Goal: Transaction & Acquisition: Download file/media

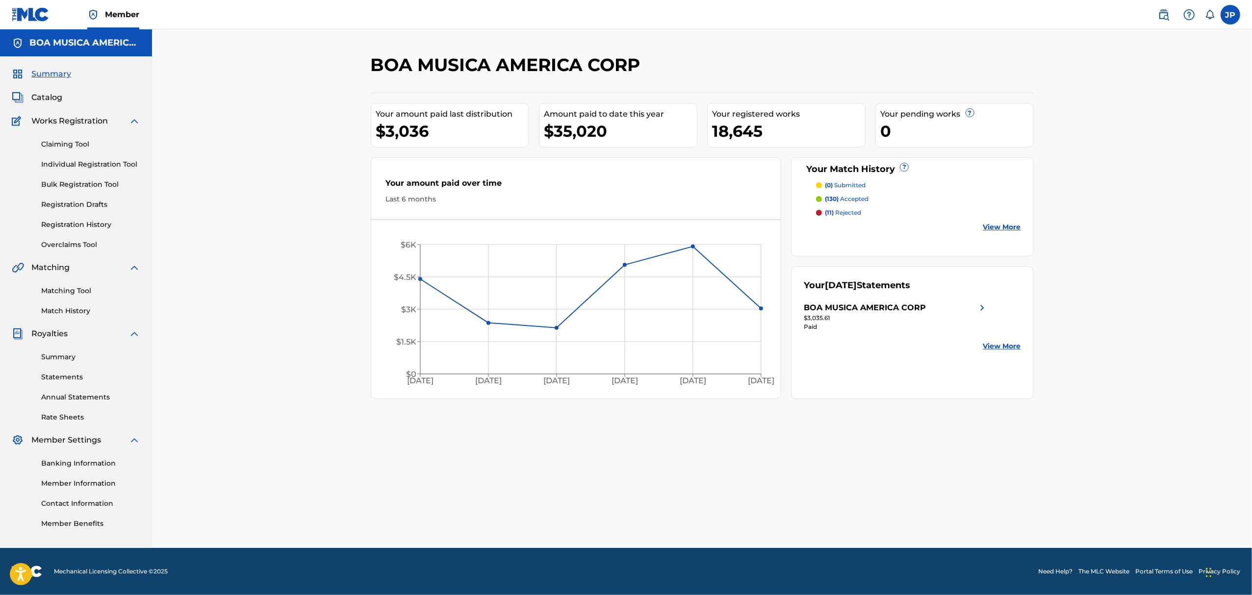
click at [75, 247] on link "Overclaims Tool" at bounding box center [90, 245] width 99 height 10
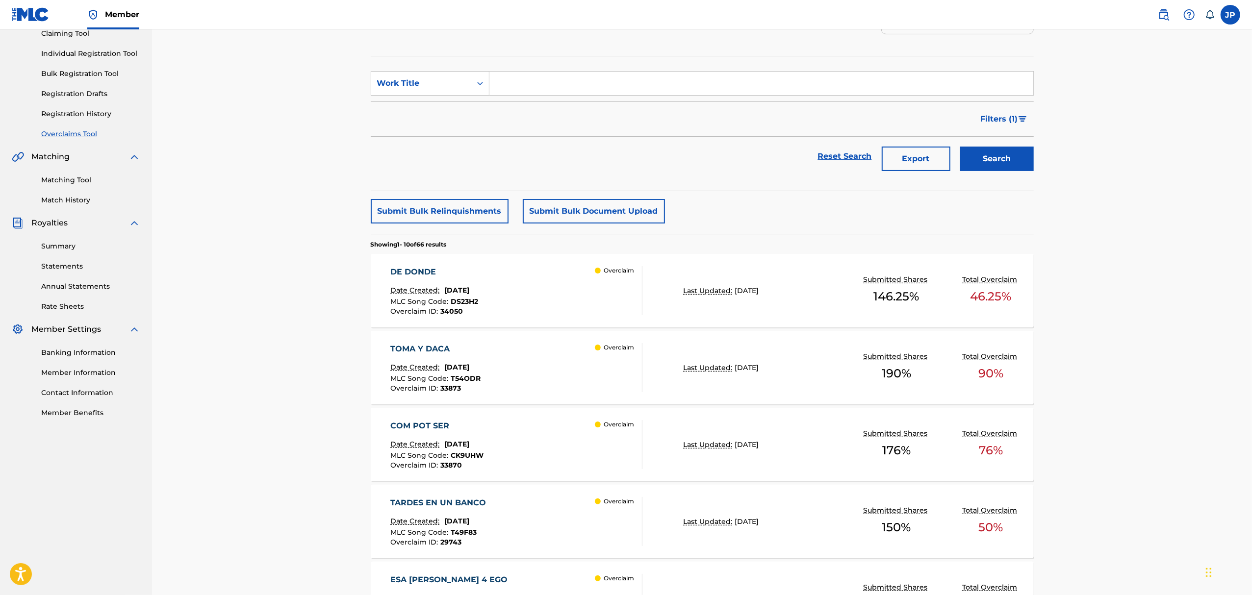
scroll to position [130, 0]
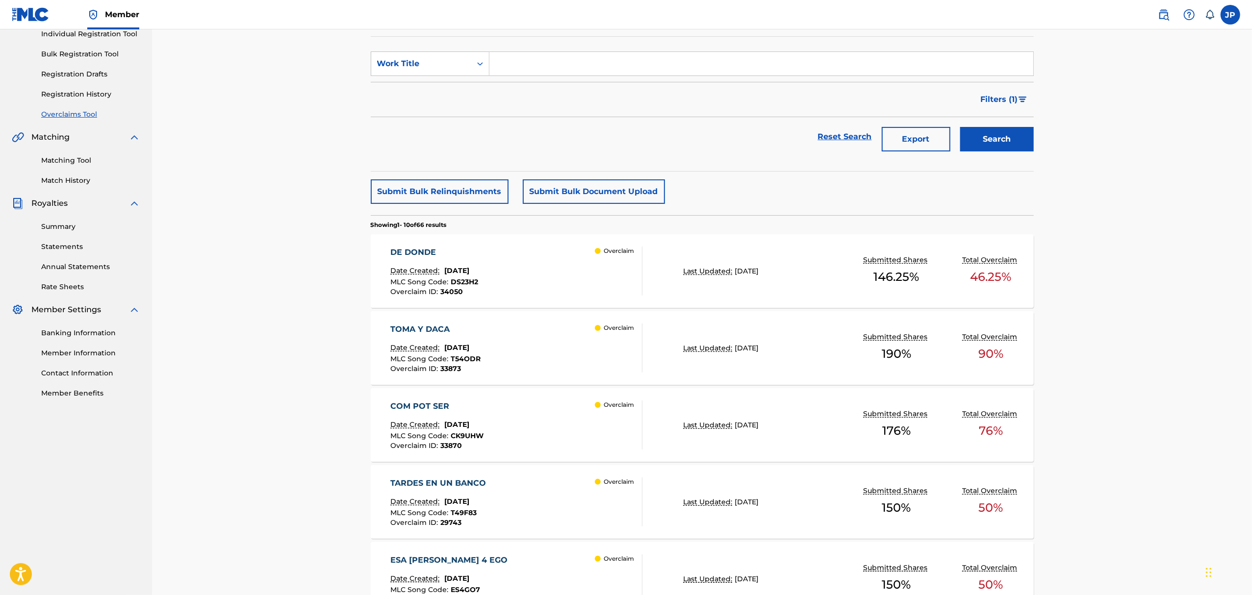
click at [419, 256] on div "DE DONDE" at bounding box center [434, 253] width 88 height 12
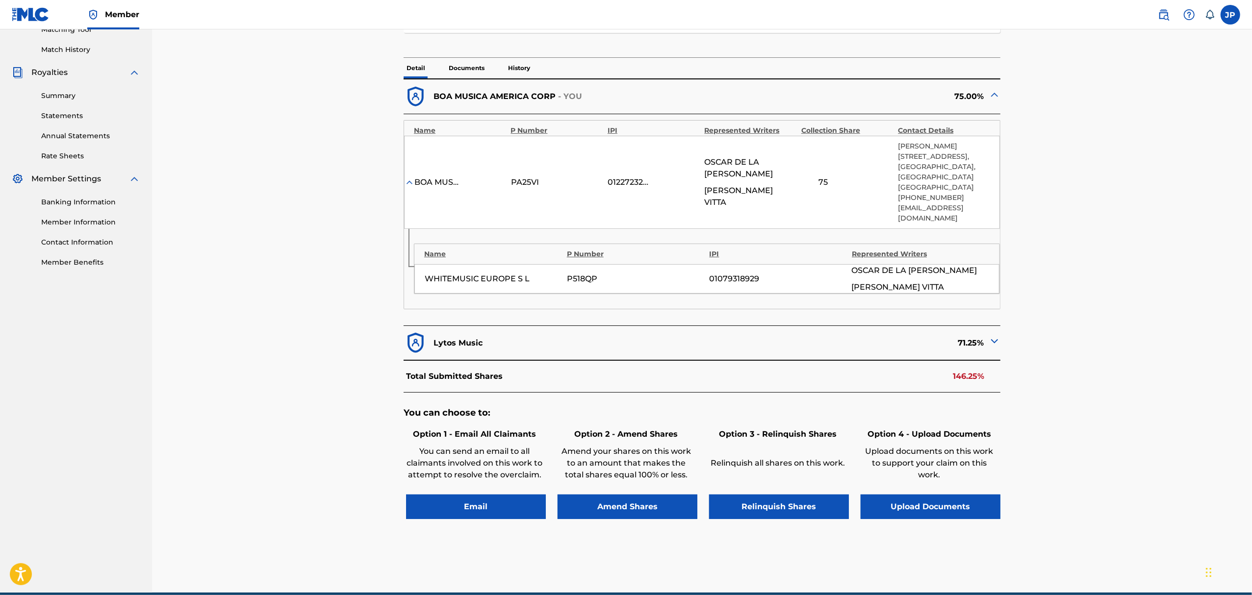
scroll to position [196, 0]
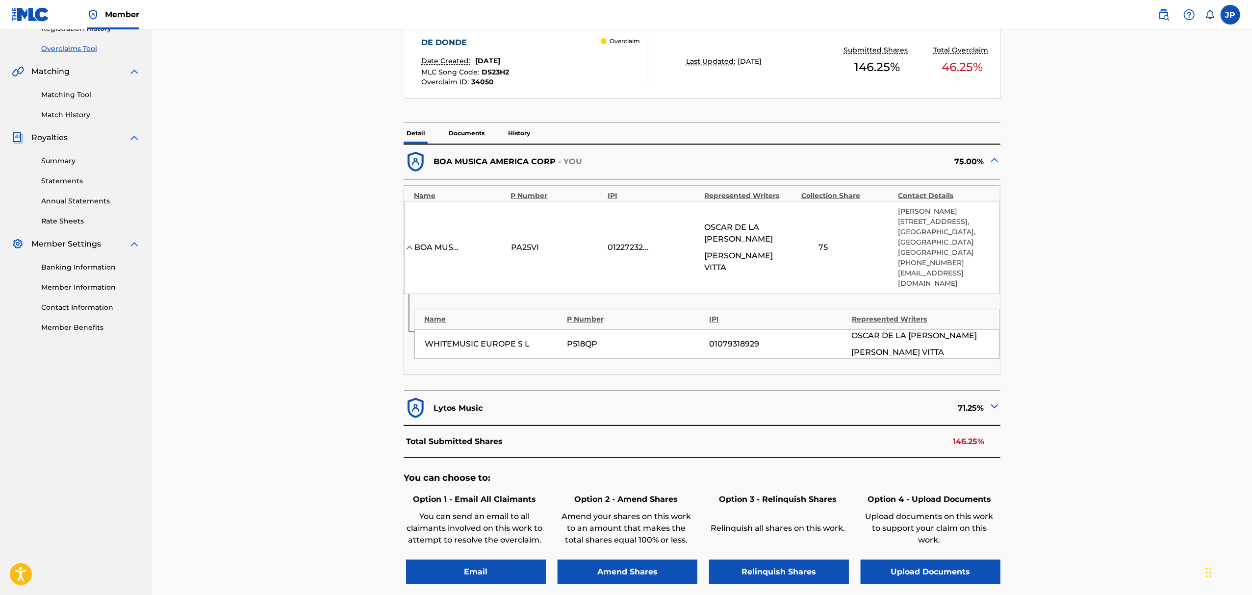
click at [991, 401] on img at bounding box center [995, 407] width 12 height 12
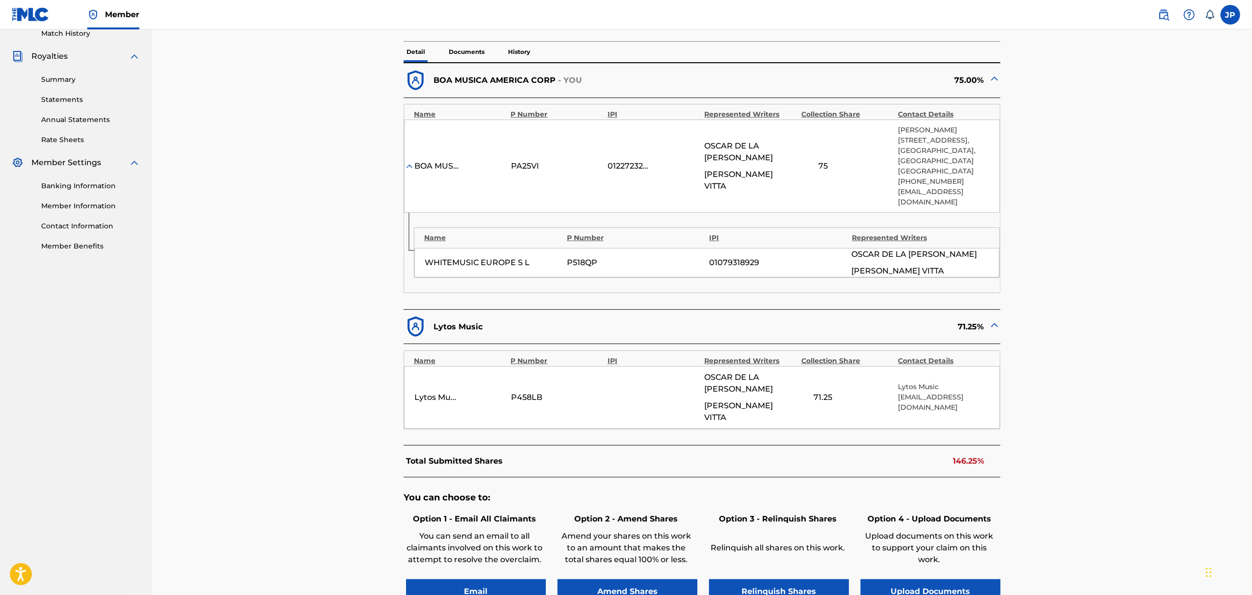
scroll to position [327, 0]
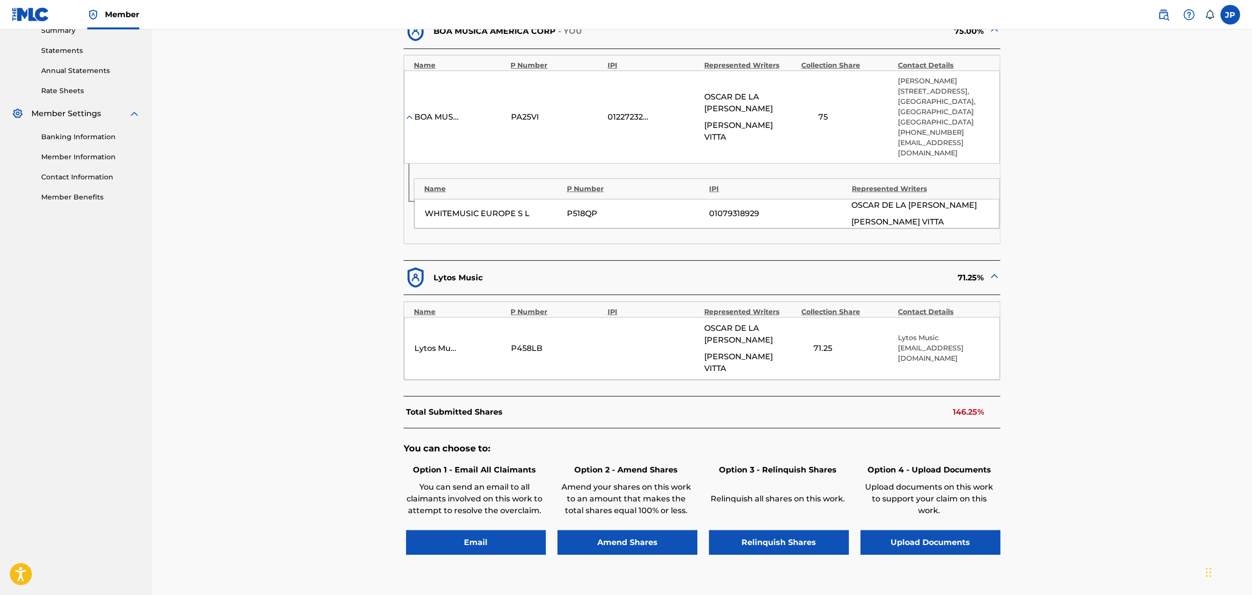
click at [646, 531] on button "Amend Shares" at bounding box center [628, 543] width 140 height 25
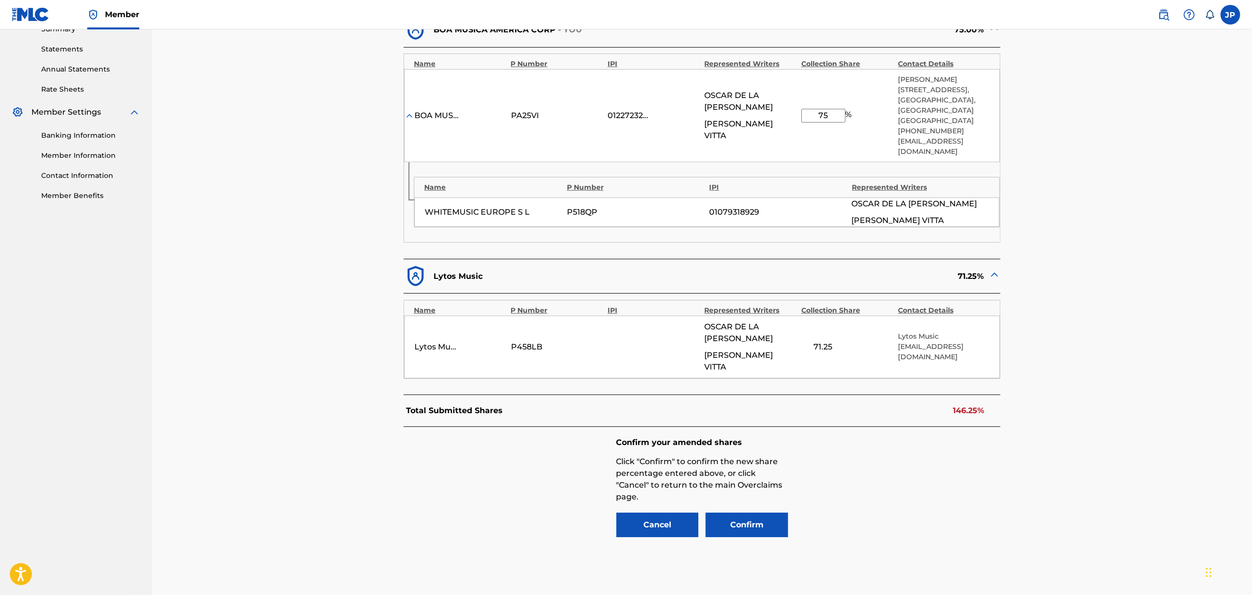
scroll to position [359, 0]
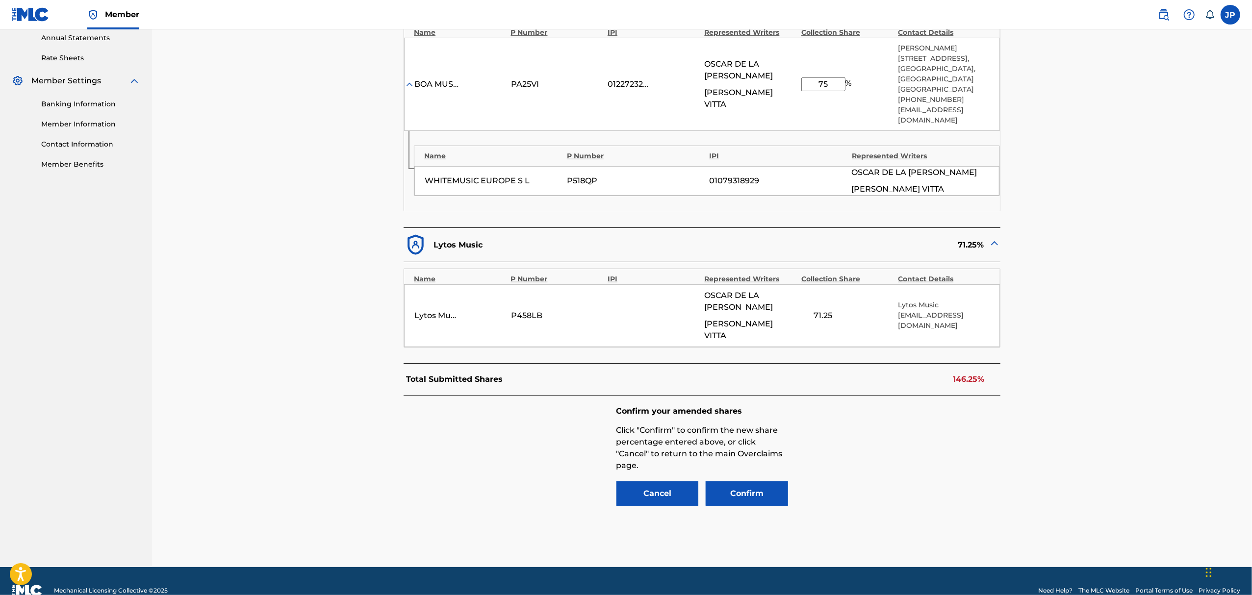
click at [656, 482] on button "Cancel" at bounding box center [657, 494] width 82 height 25
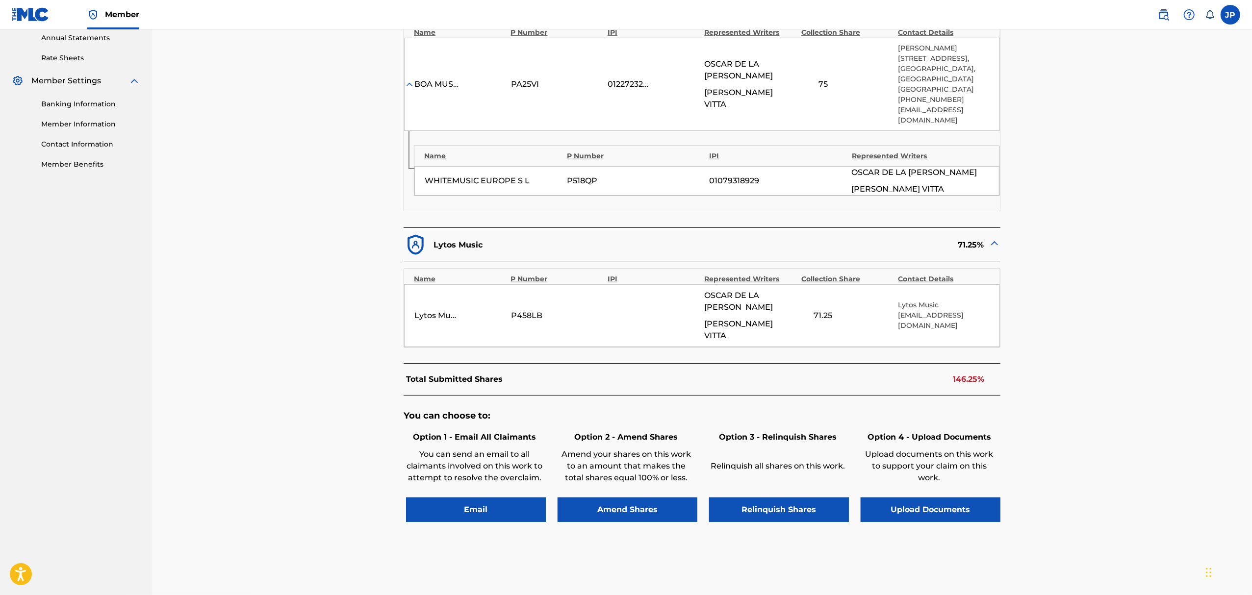
click at [797, 498] on button "Relinquish Shares" at bounding box center [779, 510] width 140 height 25
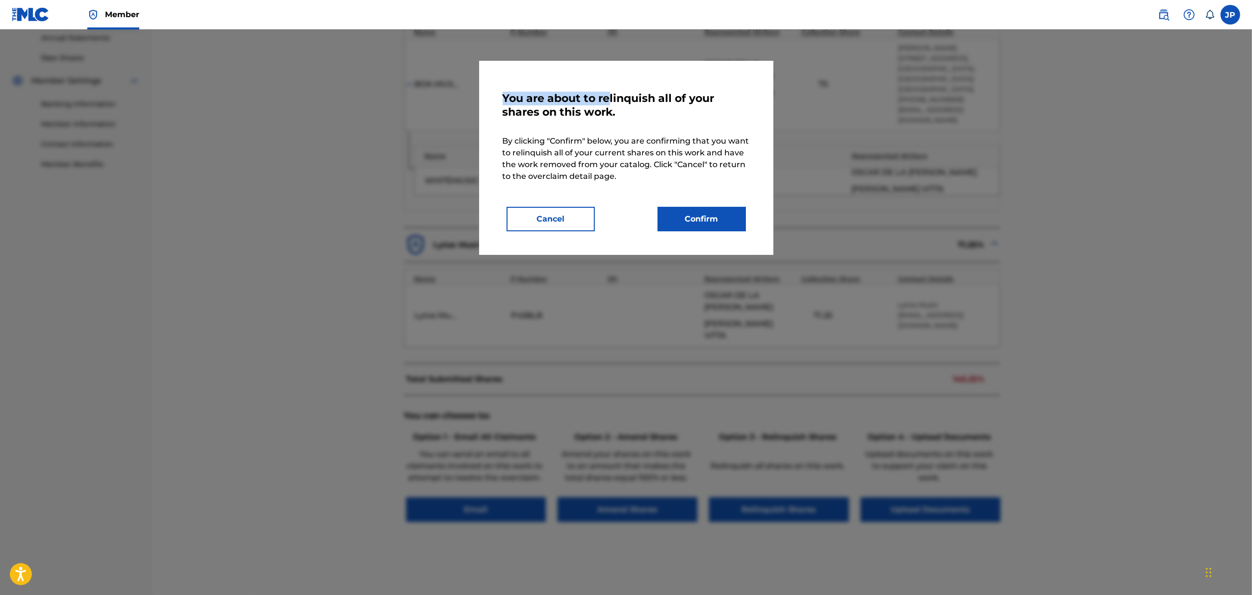
drag, startPoint x: 502, startPoint y: 97, endPoint x: 611, endPoint y: 101, distance: 108.9
click at [609, 99] on h3 "You are about to relinquish all of your shares on this work." at bounding box center [626, 108] width 247 height 32
click at [552, 104] on h3 "You are about to relinquish all of your shares on this work." at bounding box center [626, 108] width 247 height 32
drag, startPoint x: 508, startPoint y: 94, endPoint x: 629, endPoint y: 112, distance: 121.5
click at [629, 112] on div "You are about to relinquish all of your shares on this work. By clicking "Confi…" at bounding box center [626, 158] width 294 height 194
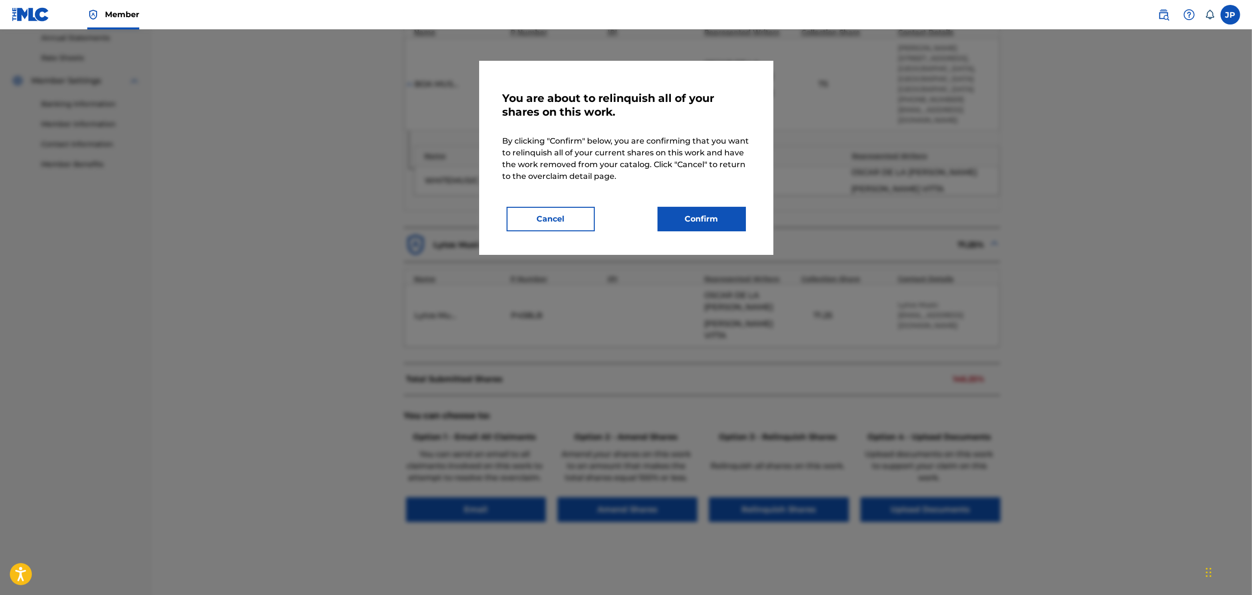
click at [628, 138] on div "You are about to relinquish all of your shares on this work. By clicking "Confi…" at bounding box center [626, 157] width 247 height 147
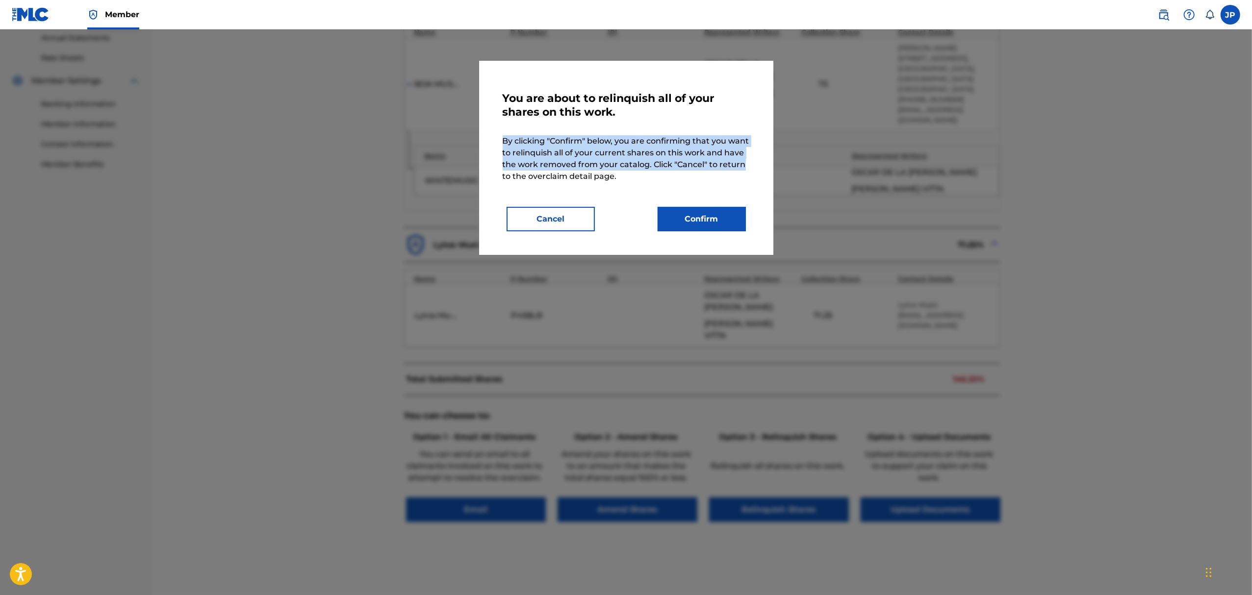
drag, startPoint x: 532, startPoint y: 142, endPoint x: 747, endPoint y: 161, distance: 216.2
click at [747, 161] on div "You are about to relinquish all of your shares on this work. By clicking "Confi…" at bounding box center [626, 158] width 294 height 194
click at [720, 217] on button "Confirm" at bounding box center [702, 219] width 88 height 25
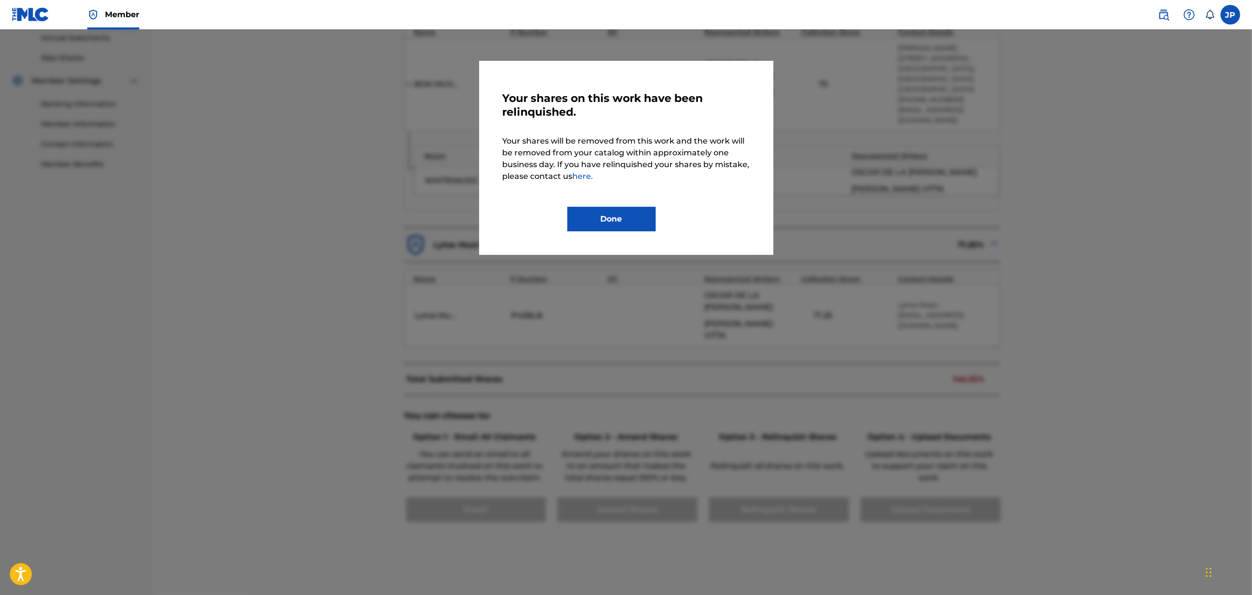
click at [620, 218] on button "Done" at bounding box center [611, 219] width 88 height 25
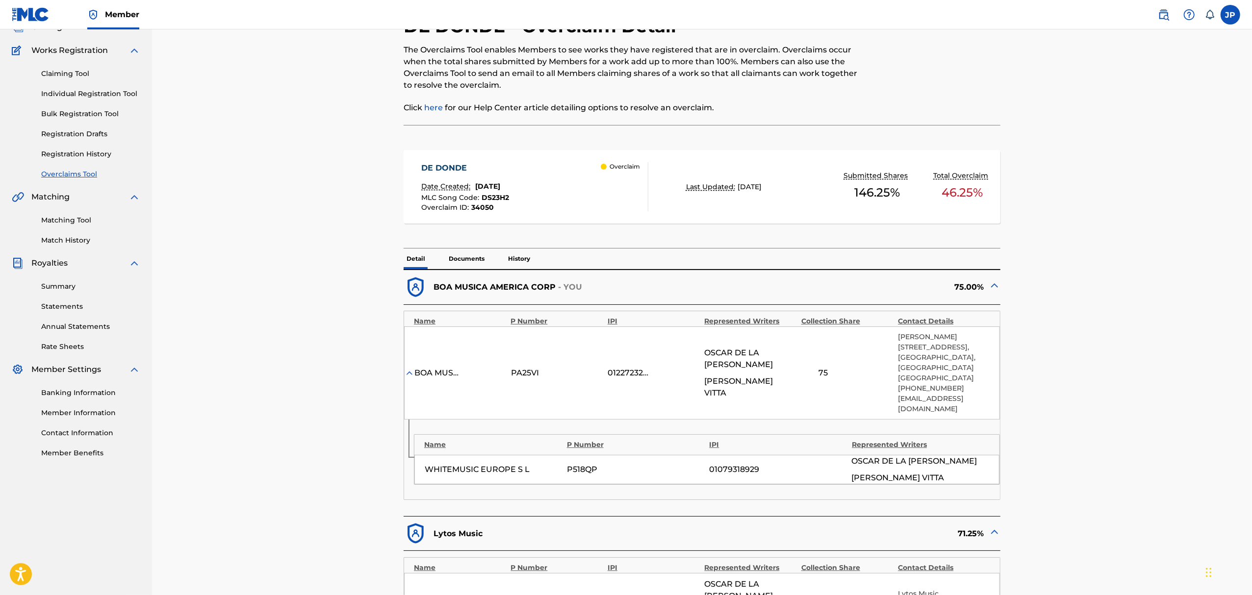
scroll to position [0, 0]
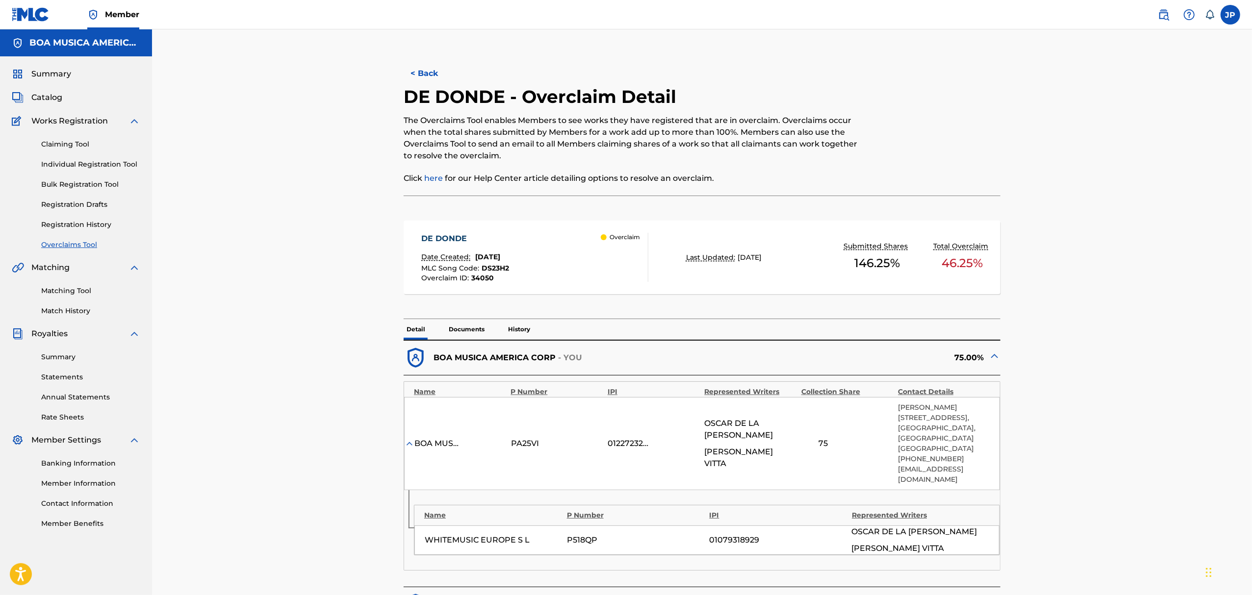
click at [429, 71] on button "< Back" at bounding box center [433, 73] width 59 height 25
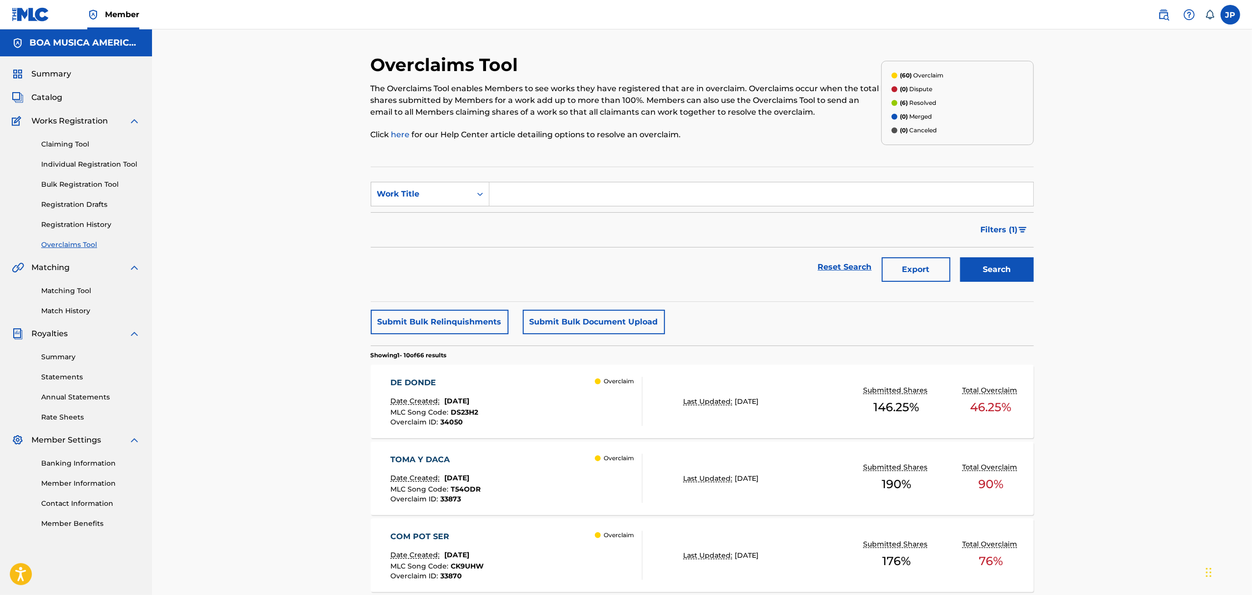
click at [55, 98] on span "Catalog" at bounding box center [46, 98] width 31 height 12
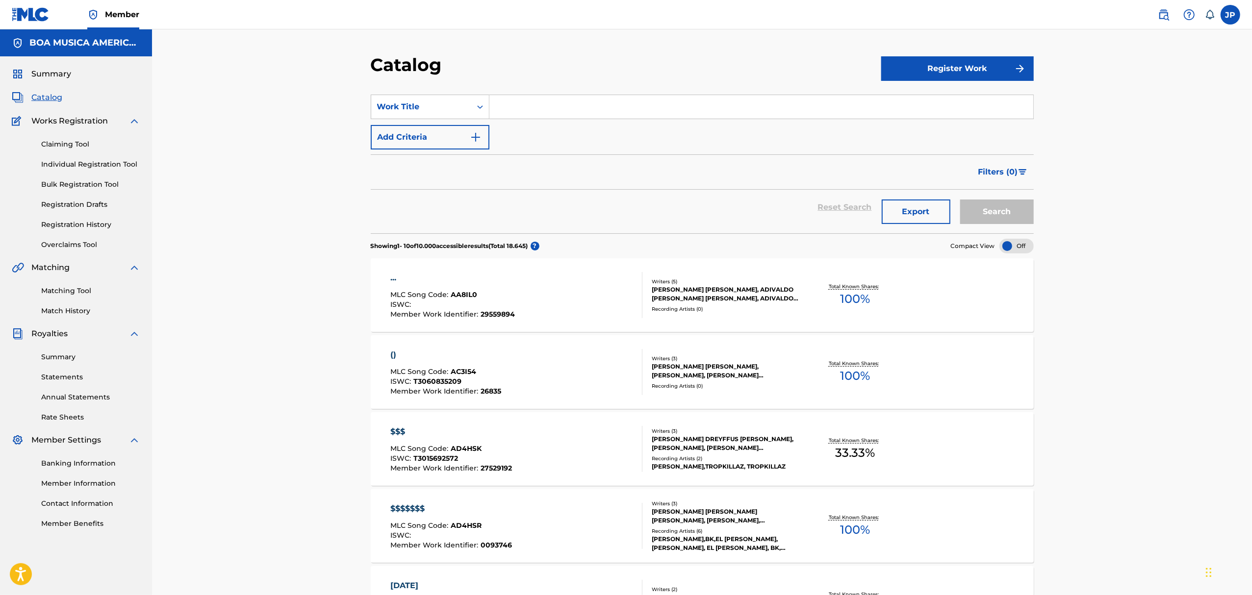
click at [550, 108] on input "Search Form" at bounding box center [761, 107] width 544 height 24
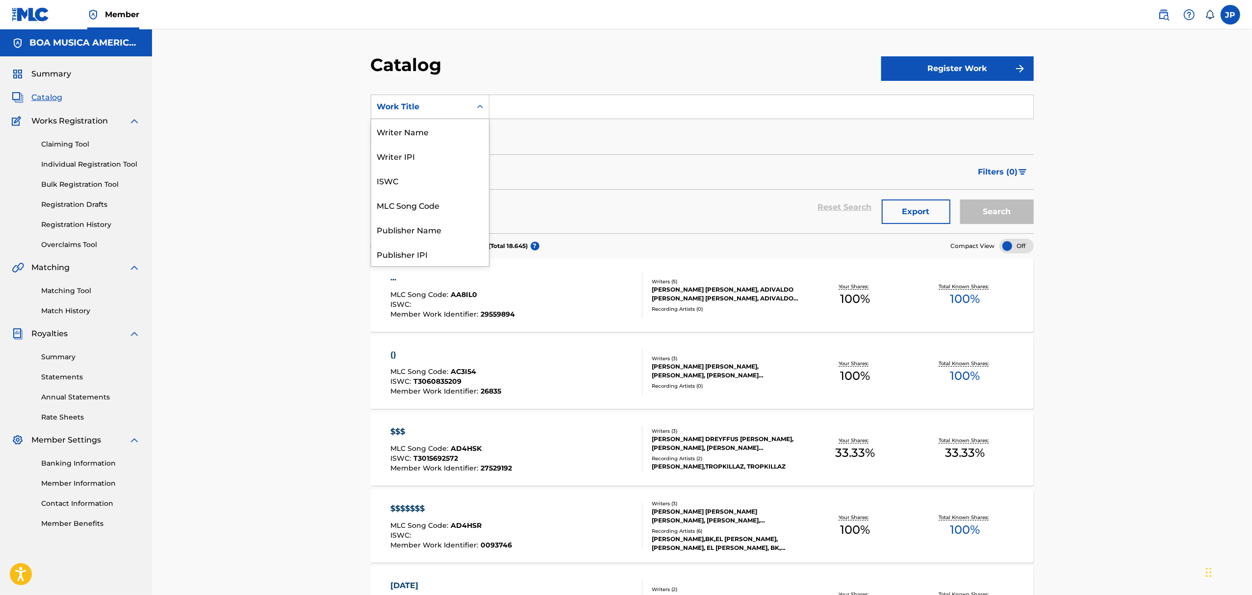
click at [477, 104] on icon "Search Form" at bounding box center [480, 107] width 10 height 10
click at [420, 158] on div "Writer IPI" at bounding box center [430, 156] width 118 height 25
click at [526, 110] on input "Search Form" at bounding box center [761, 107] width 544 height 24
paste input "[URL][DOMAIN_NAME]"
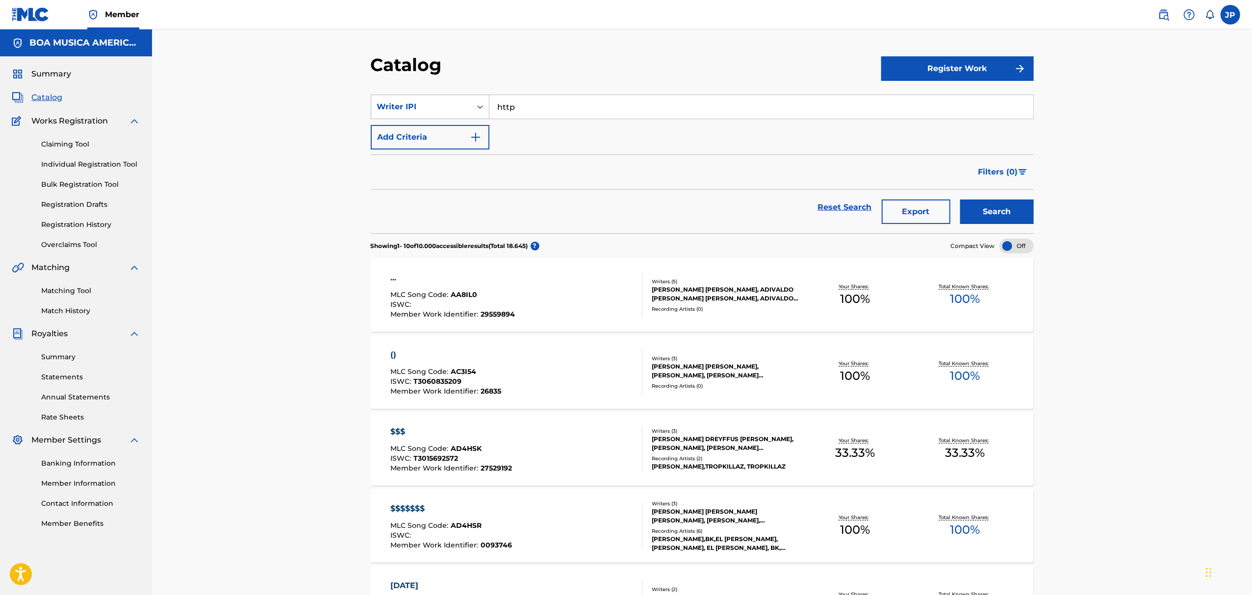
click at [444, 110] on div "SearchWithCriteria3c86c24a-9ada-4ab5-818f-3357344f6f93 Writer IPI http" at bounding box center [702, 107] width 663 height 25
paste input "521613785"
click at [1010, 208] on button "Search" at bounding box center [997, 212] width 74 height 25
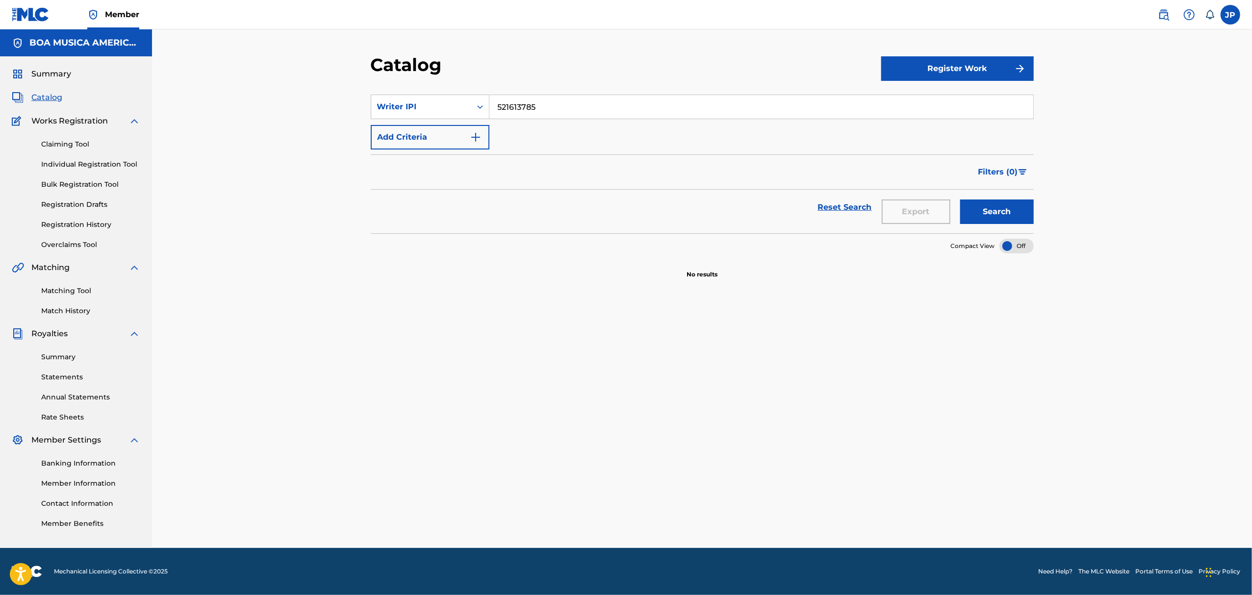
click at [495, 106] on input "521613785" at bounding box center [761, 107] width 544 height 24
type input "00521613785"
click at [1018, 216] on button "Search" at bounding box center [997, 212] width 74 height 25
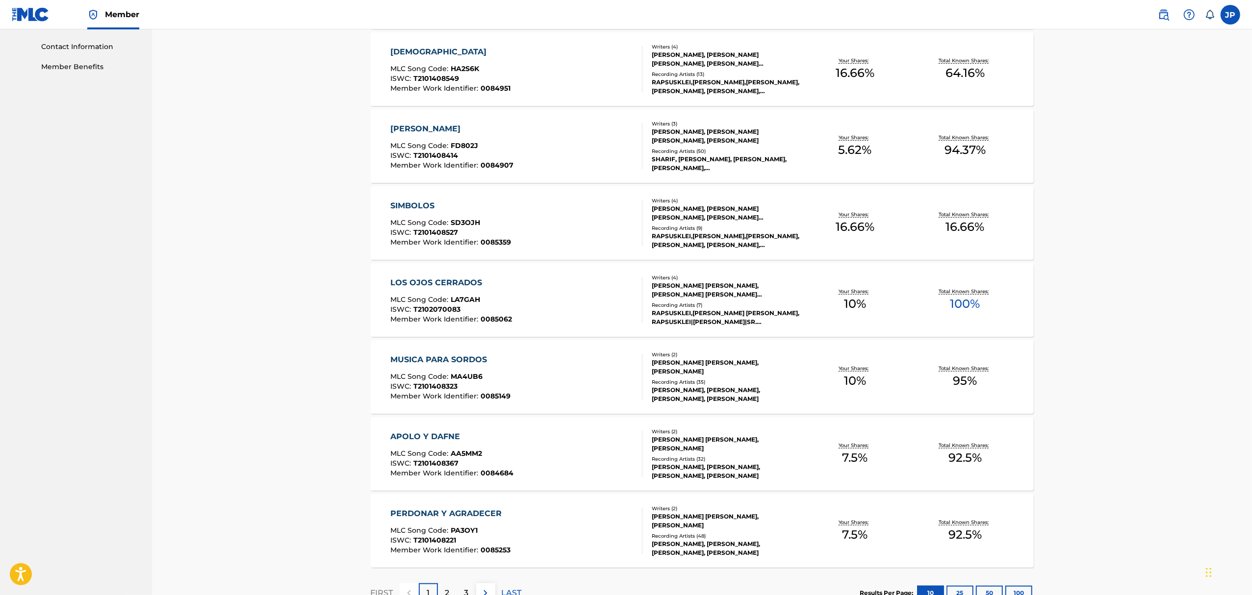
scroll to position [457, 0]
click at [453, 283] on div "LOS OJOS CERRADOS" at bounding box center [451, 283] width 122 height 12
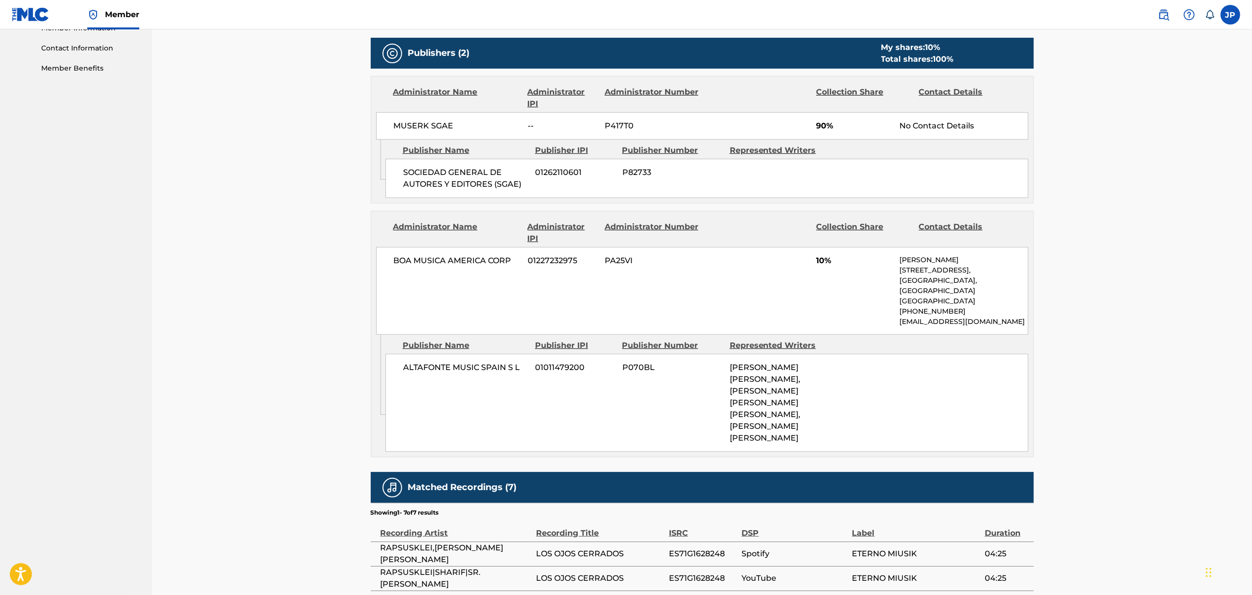
scroll to position [457, 0]
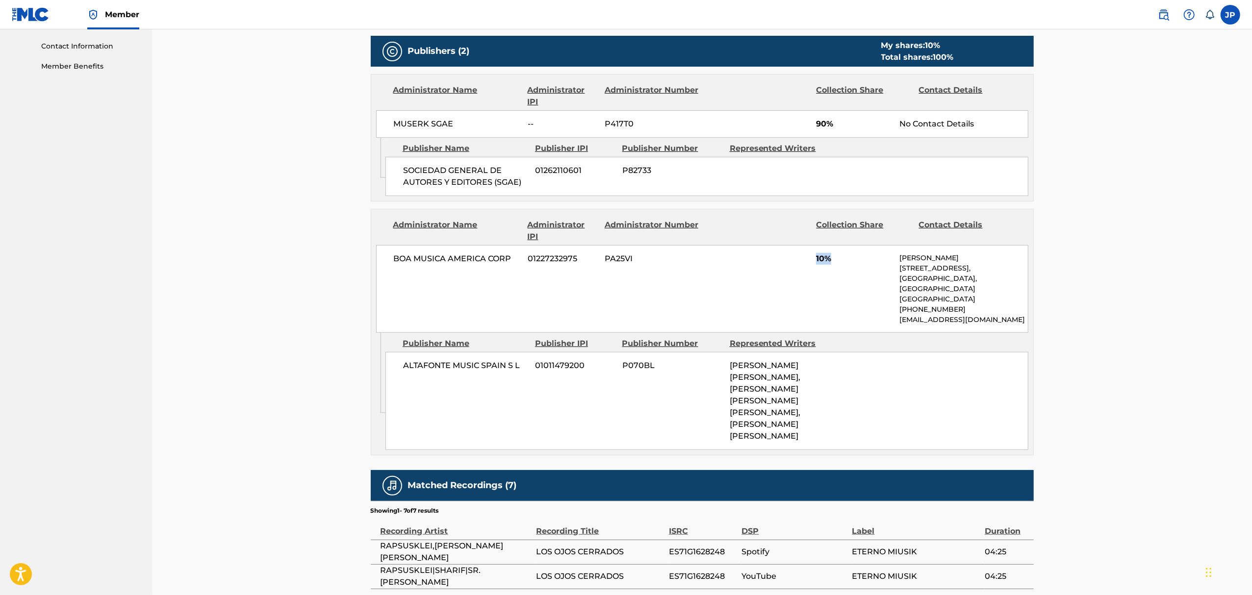
drag, startPoint x: 816, startPoint y: 260, endPoint x: 853, endPoint y: 263, distance: 36.9
click at [853, 263] on span "10%" at bounding box center [854, 259] width 76 height 12
drag, startPoint x: 928, startPoint y: 273, endPoint x: 926, endPoint y: 297, distance: 23.7
click at [926, 297] on div "[PERSON_NAME] [STREET_ADDRESS] [PHONE_NUMBER] [EMAIL_ADDRESS][DOMAIN_NAME]" at bounding box center [963, 289] width 128 height 72
drag, startPoint x: 434, startPoint y: 257, endPoint x: 952, endPoint y: 292, distance: 519.5
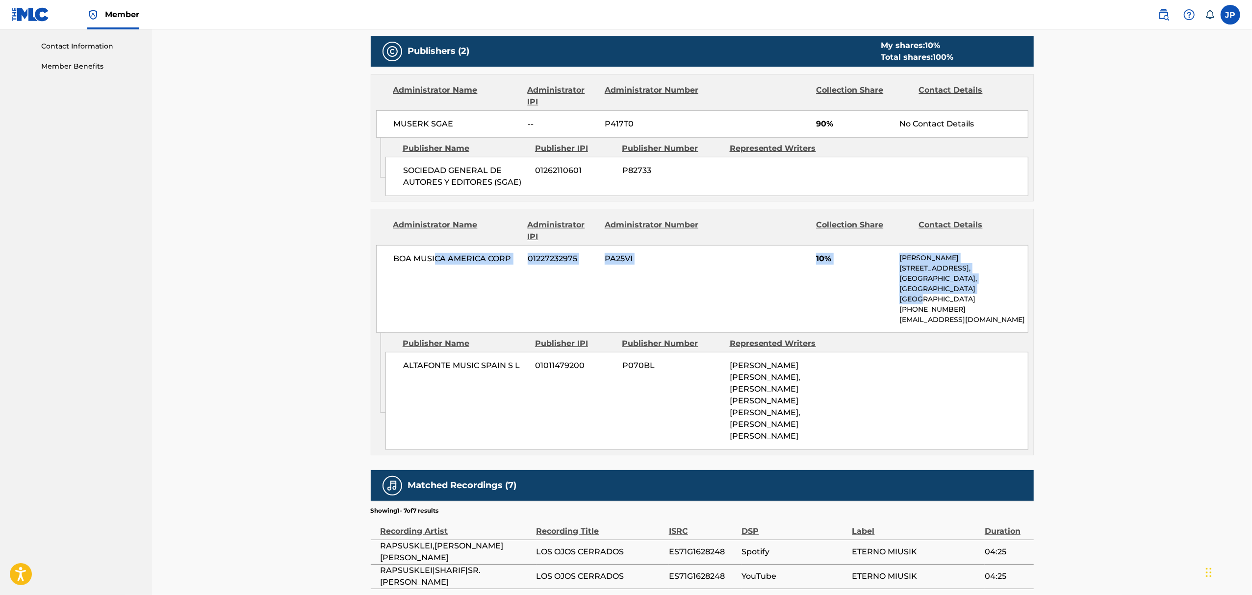
click at [952, 292] on div "BOA MUSICA AMERICA CORP 01227232975 PA25VI 10% [PERSON_NAME][GEOGRAPHIC_DATA][S…" at bounding box center [702, 289] width 652 height 88
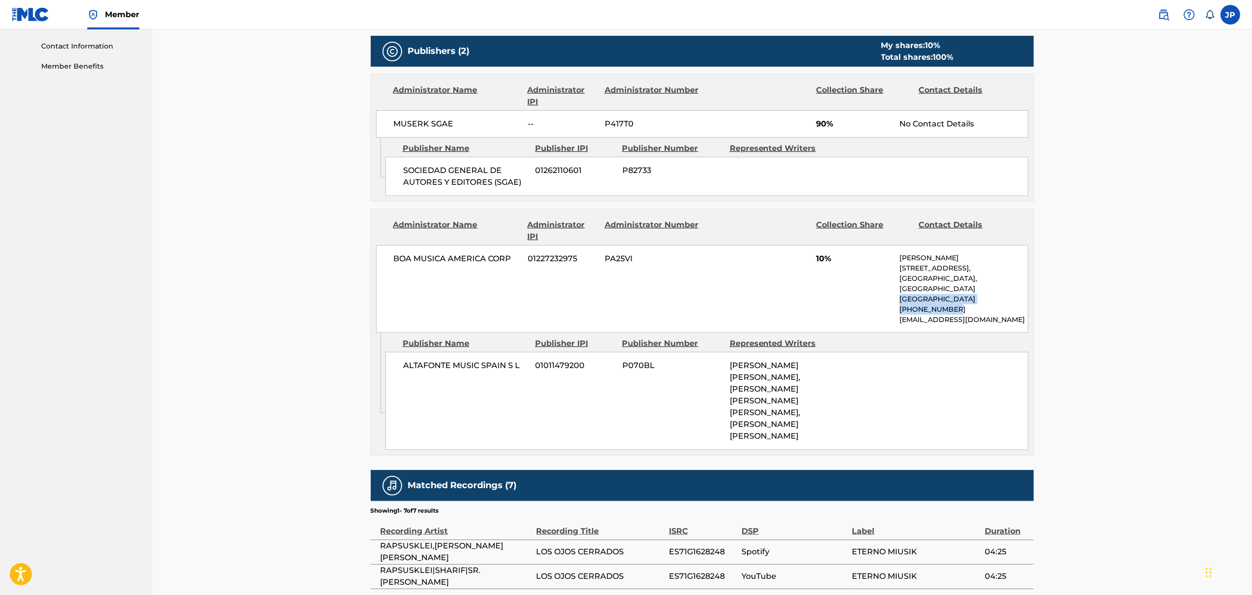
drag, startPoint x: 942, startPoint y: 300, endPoint x: 877, endPoint y: 289, distance: 66.7
click at [880, 289] on div "BOA MUSICA AMERICA CORP 01227232975 PA25VI 10% [PERSON_NAME][GEOGRAPHIC_DATA][S…" at bounding box center [702, 289] width 652 height 88
drag, startPoint x: 456, startPoint y: 259, endPoint x: 909, endPoint y: 318, distance: 457.4
click at [909, 318] on div "BOA MUSICA AMERICA CORP 01227232975 PA25VI 10% [PERSON_NAME][GEOGRAPHIC_DATA][S…" at bounding box center [702, 289] width 652 height 88
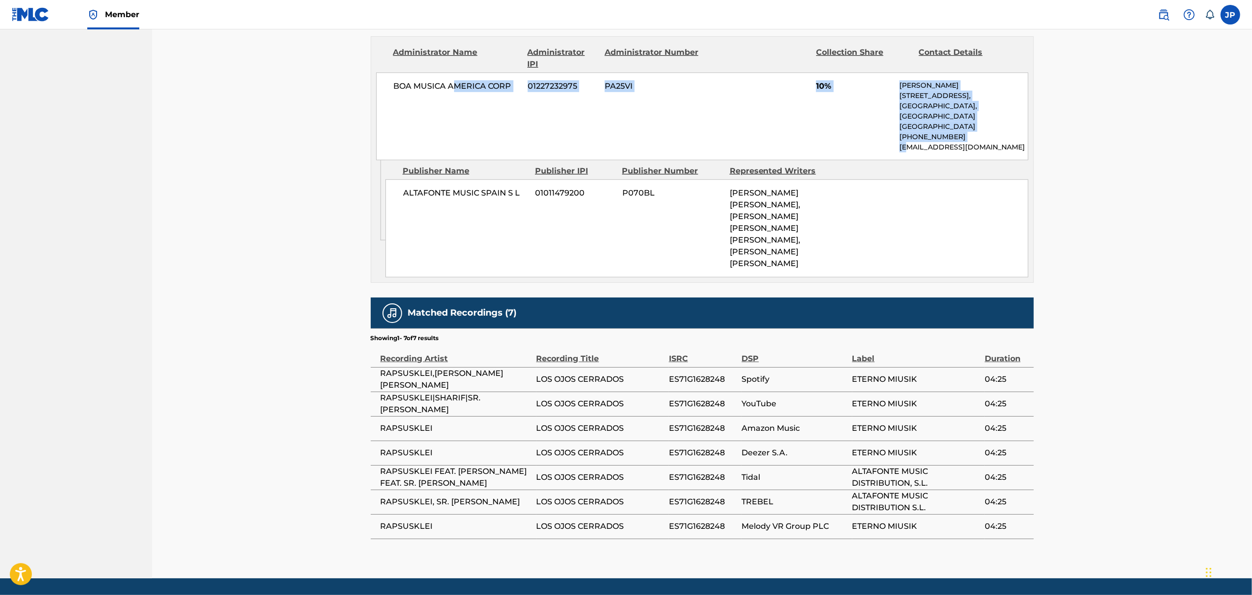
scroll to position [641, 0]
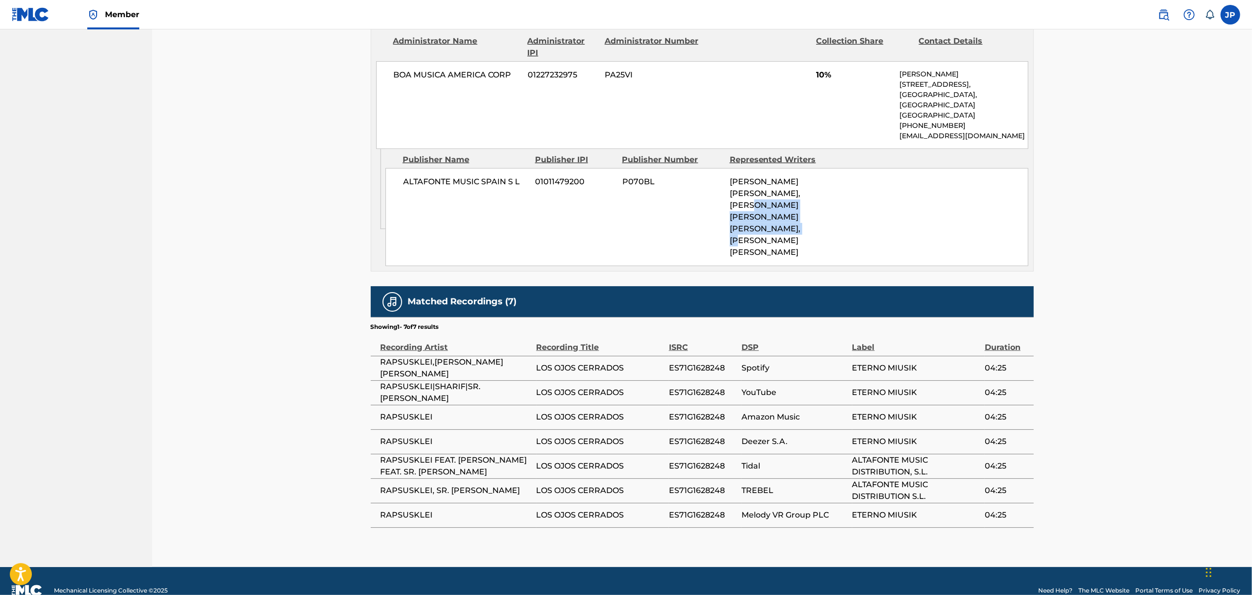
drag, startPoint x: 732, startPoint y: 198, endPoint x: 839, endPoint y: 211, distance: 108.6
click at [839, 211] on div "ALTAFONTE MUSIC SPAIN S L 01011479200 P070BL [PERSON_NAME] [PERSON_NAME], [PERS…" at bounding box center [706, 217] width 643 height 98
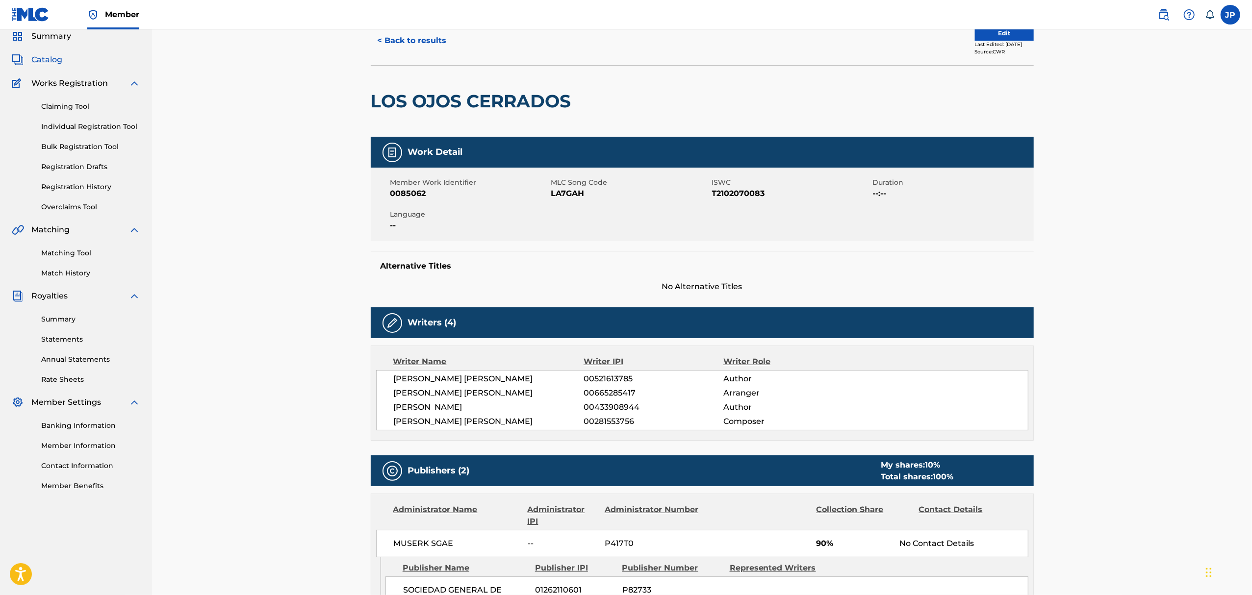
scroll to position [0, 0]
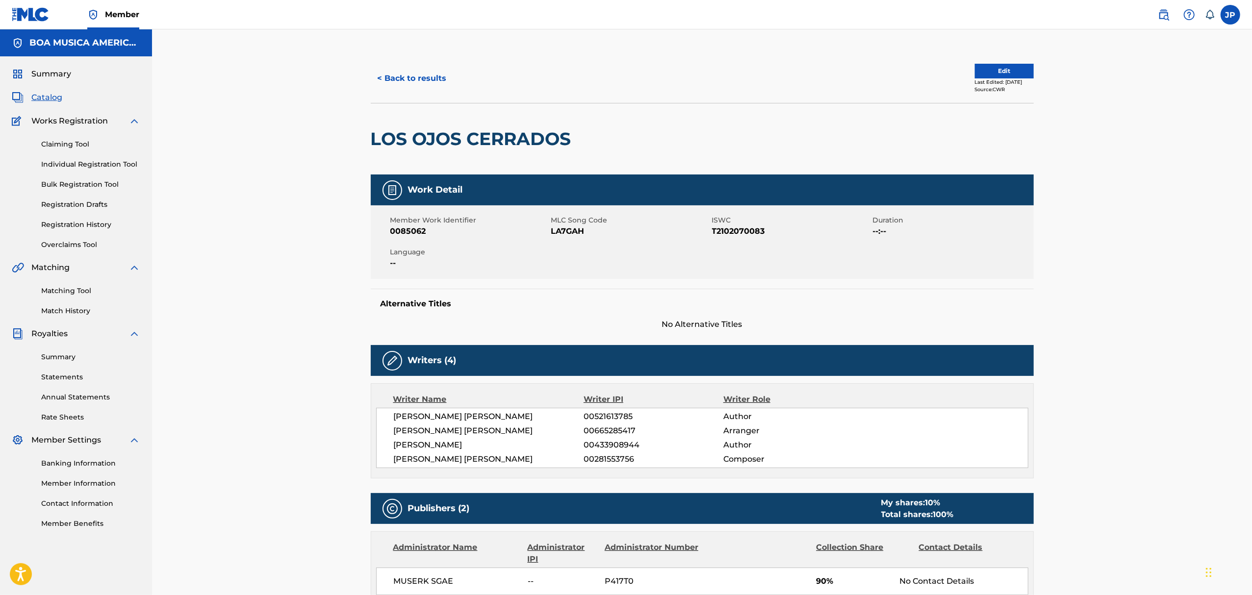
click at [424, 77] on button "< Back to results" at bounding box center [412, 78] width 83 height 25
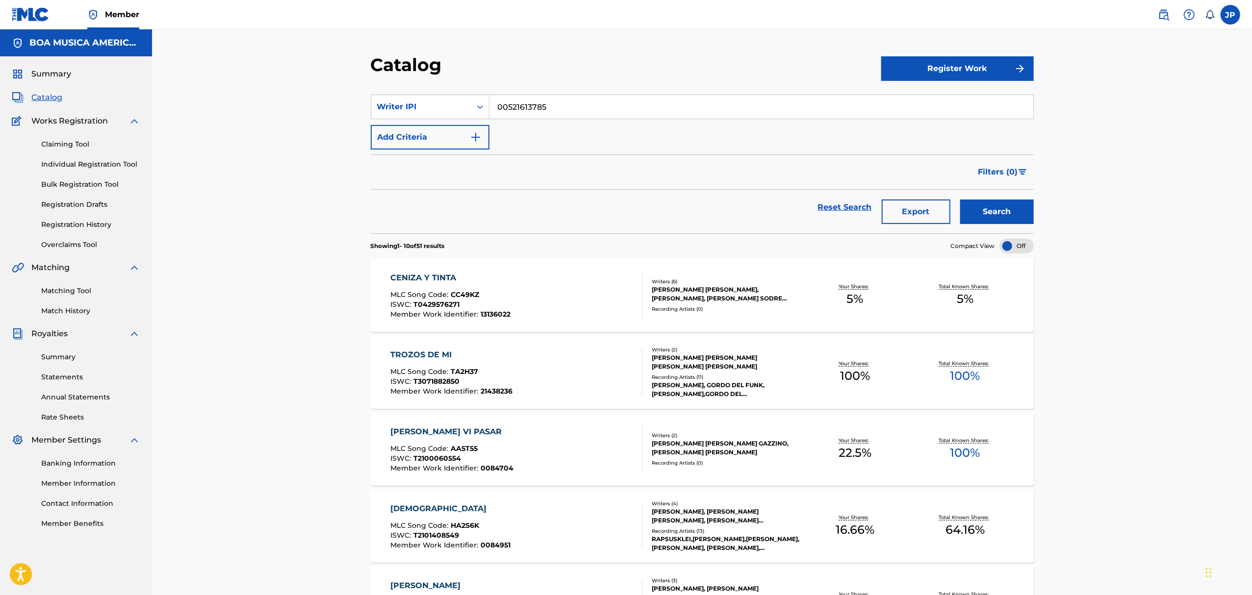
click at [479, 138] on img "Search Form" at bounding box center [476, 137] width 12 height 12
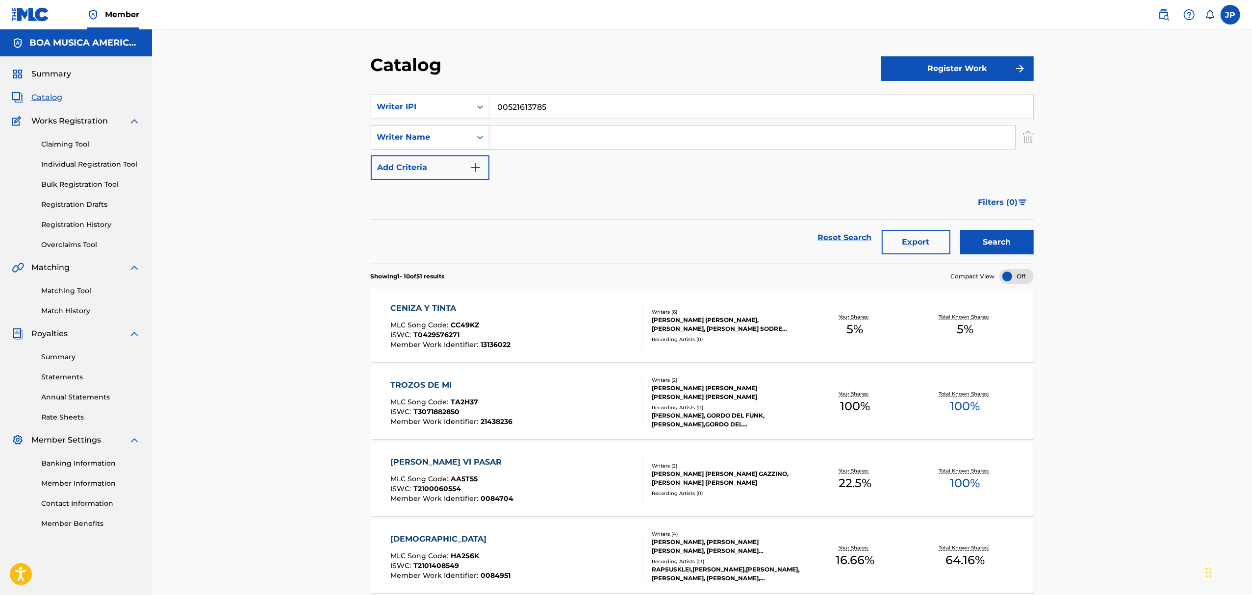
click at [467, 138] on div "Writer Name" at bounding box center [421, 137] width 100 height 19
click at [436, 166] on div "Publisher Name" at bounding box center [430, 162] width 118 height 25
click at [545, 143] on input "Search Form" at bounding box center [752, 138] width 526 height 24
type input "boa"
click at [1005, 243] on button "Search" at bounding box center [997, 242] width 74 height 25
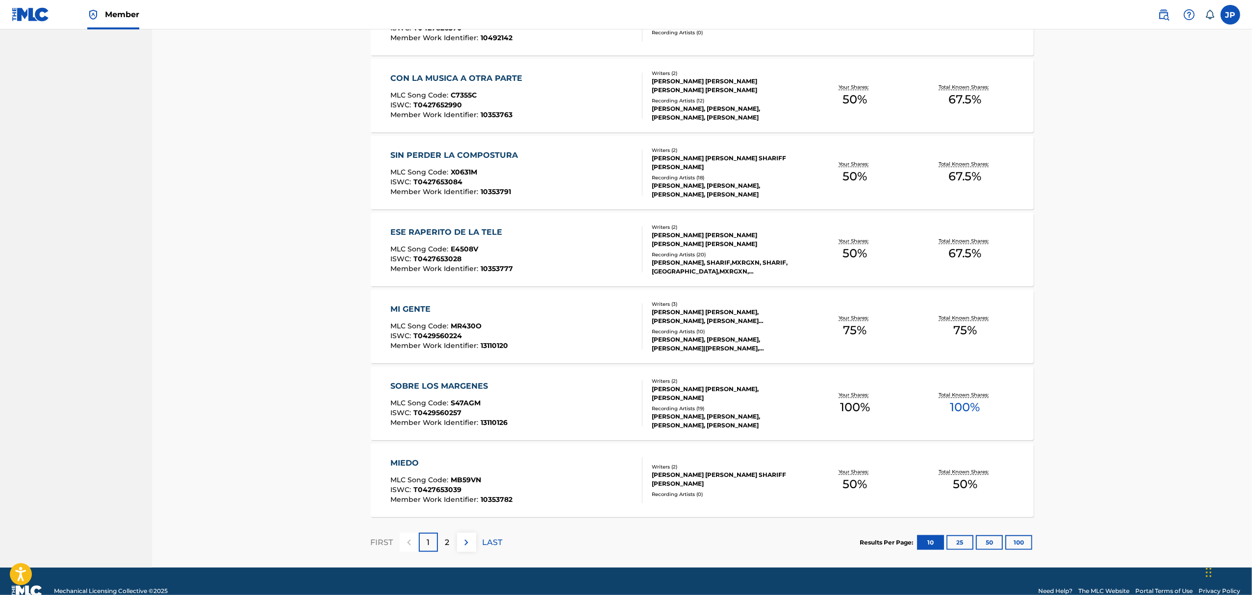
scroll to position [558, 0]
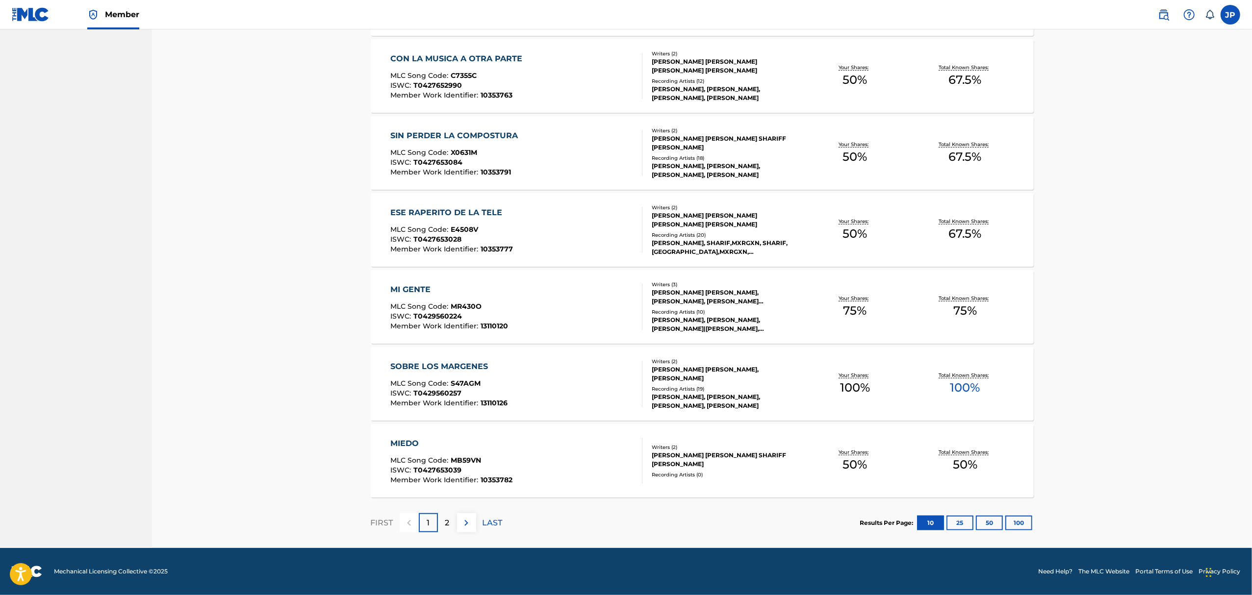
click at [448, 526] on p "2" at bounding box center [447, 523] width 4 height 12
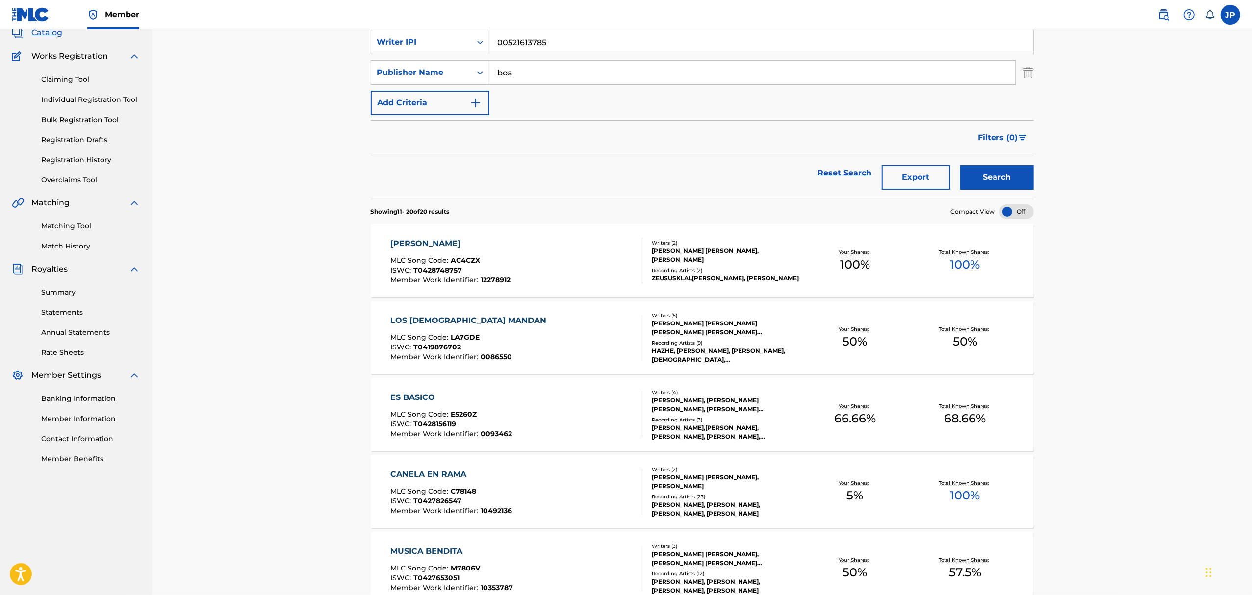
scroll to position [65, 0]
click at [65, 310] on link "Statements" at bounding box center [90, 312] width 99 height 10
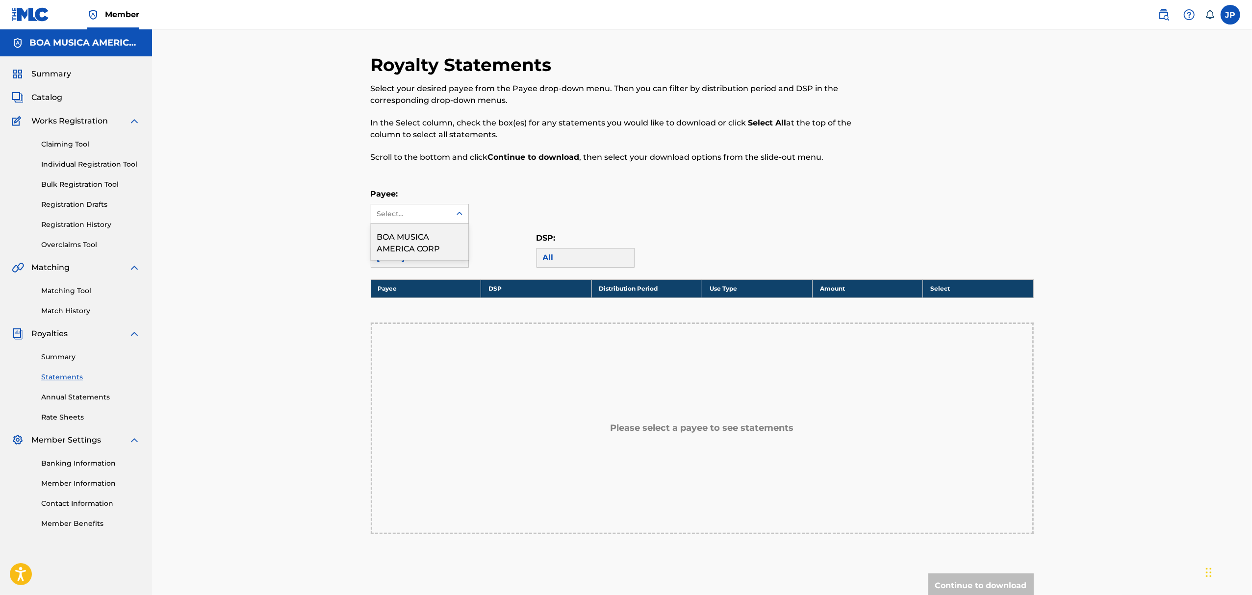
click at [456, 212] on icon at bounding box center [460, 214] width 10 height 10
click at [408, 239] on div "BOA MUSICA AMERICA CORP" at bounding box center [419, 242] width 97 height 36
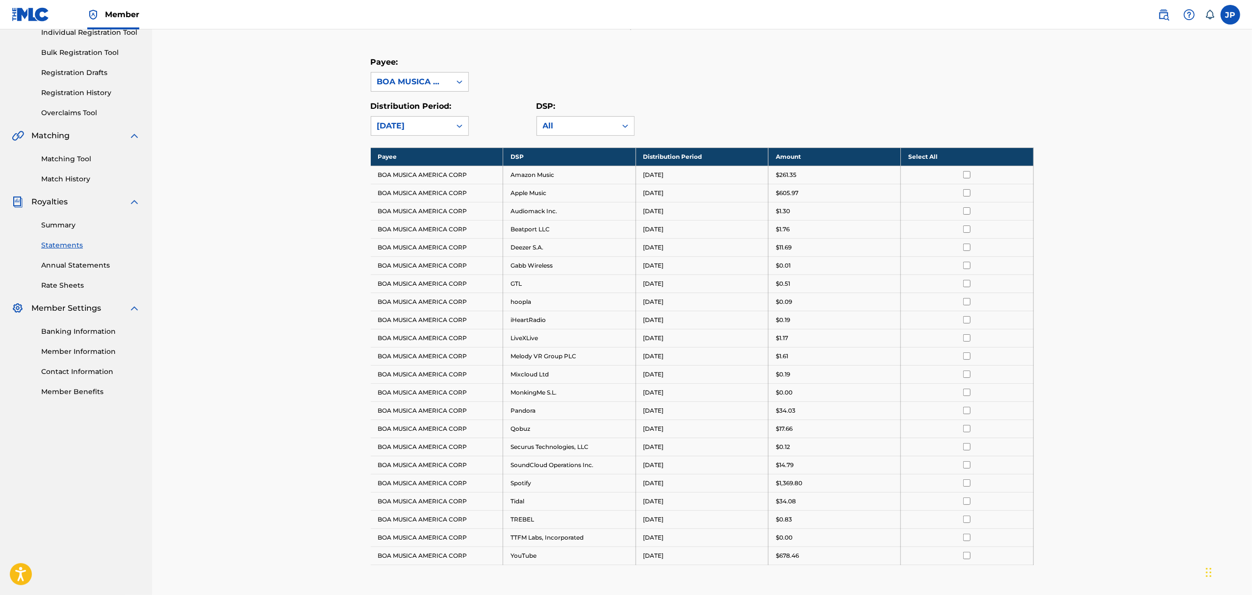
scroll to position [84, 0]
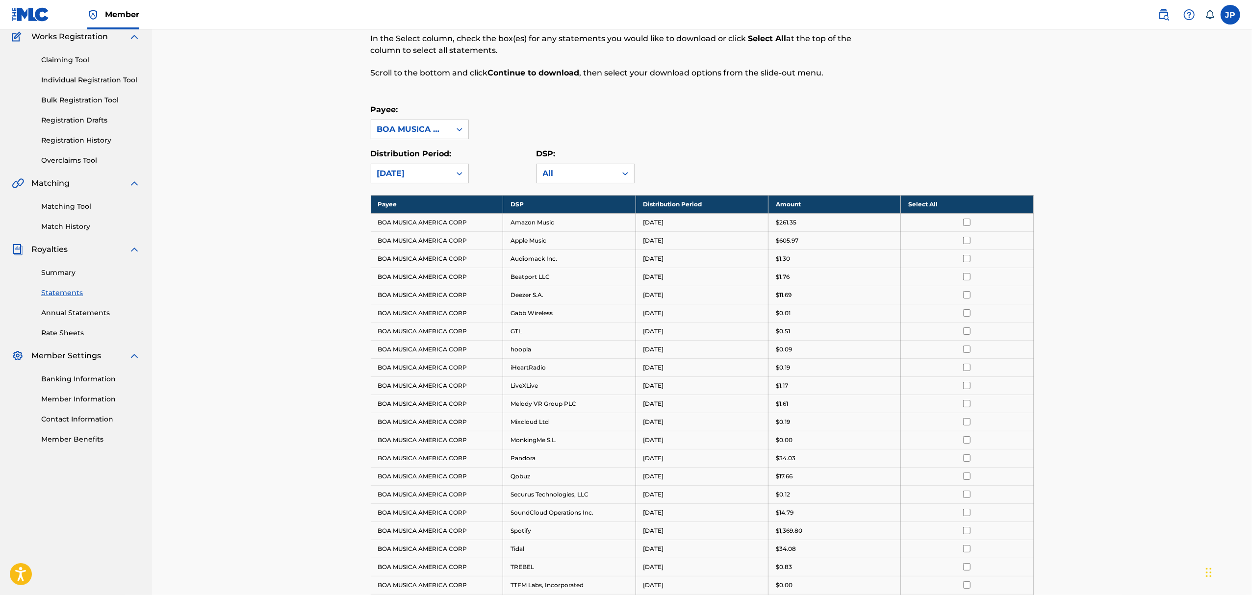
click at [61, 275] on link "Summary" at bounding box center [90, 273] width 99 height 10
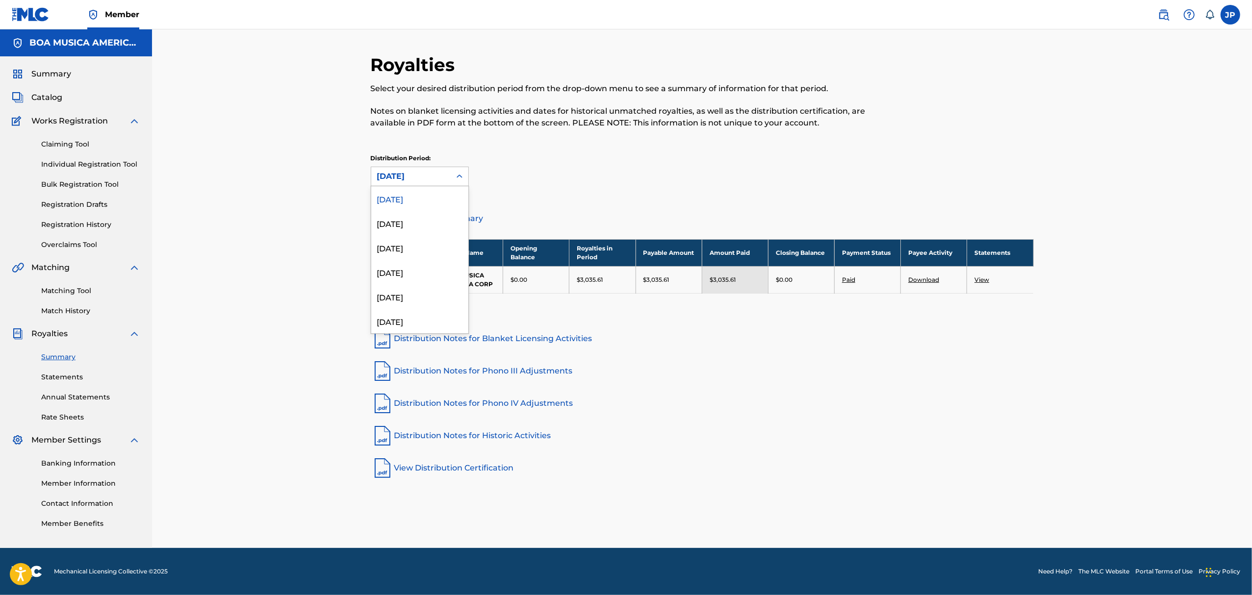
click at [457, 177] on icon at bounding box center [460, 176] width 6 height 3
click at [408, 227] on div "[DATE]" at bounding box center [419, 223] width 97 height 25
click at [925, 281] on link "Download" at bounding box center [923, 279] width 31 height 7
click at [458, 175] on icon at bounding box center [460, 177] width 10 height 10
click at [413, 203] on div "[DATE]" at bounding box center [419, 198] width 97 height 25
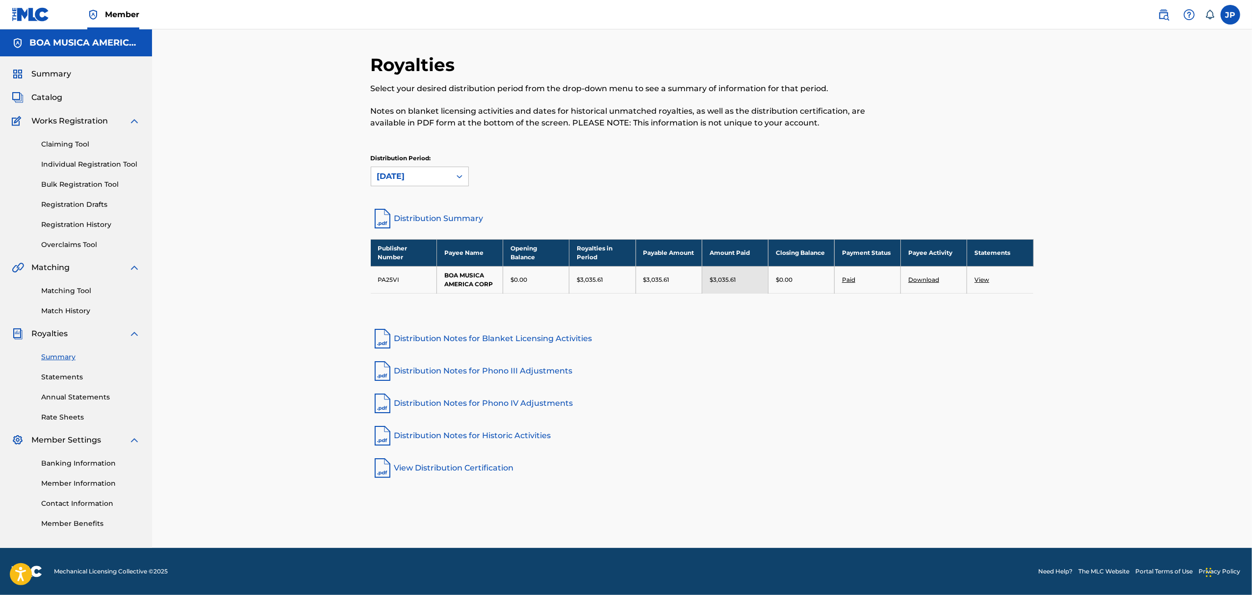
click at [927, 277] on link "Download" at bounding box center [923, 279] width 31 height 7
click at [929, 279] on link "Download" at bounding box center [923, 279] width 31 height 7
click at [458, 175] on icon at bounding box center [460, 177] width 10 height 10
click at [411, 225] on div "[DATE]" at bounding box center [419, 223] width 97 height 25
click at [923, 278] on link "Download" at bounding box center [923, 279] width 31 height 7
